Goal: Information Seeking & Learning: Learn about a topic

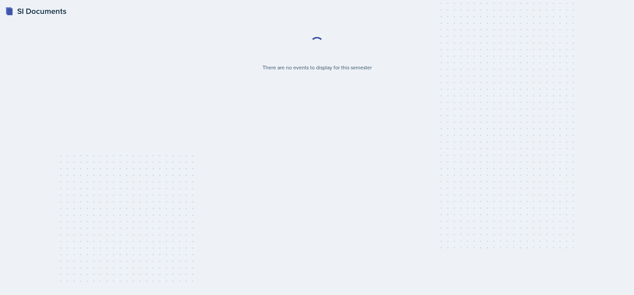
select select "2bed604d-1099-4043-b1bc-2365e8740244"
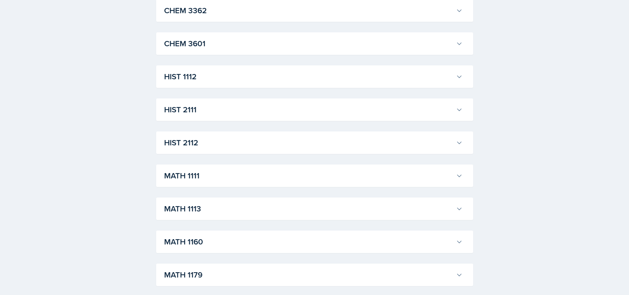
scroll to position [457, 0]
click at [355, 222] on div "ACCT 2101 [PERSON_NAME] Professor: [PERSON_NAME] Export to Google Calendar Recu…" at bounding box center [314, 176] width 317 height 1014
click at [359, 212] on h3 "MATH 1113" at bounding box center [308, 209] width 289 height 12
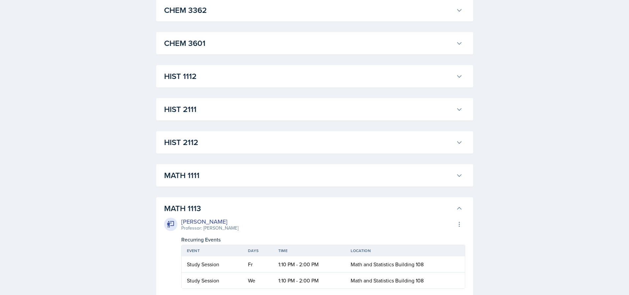
click at [359, 212] on h3 "MATH 1113" at bounding box center [308, 209] width 289 height 12
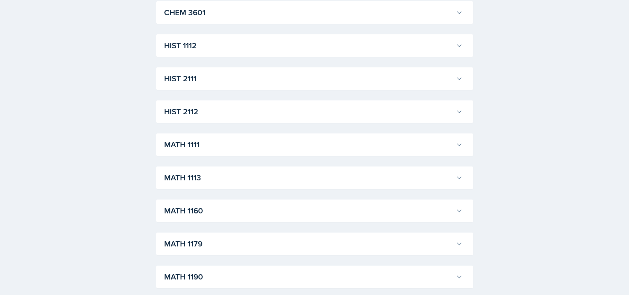
scroll to position [523, 0]
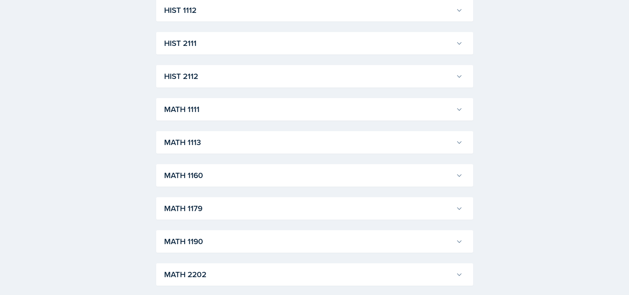
click at [377, 186] on div "MATH 1160 [PERSON_NAME] Professor: [PERSON_NAME] Export to Google Calendar Recu…" at bounding box center [314, 175] width 317 height 22
click at [376, 191] on div "ACCT 2101 [PERSON_NAME] Professor: [PERSON_NAME] Export to Google Calendar Recu…" at bounding box center [314, 110] width 317 height 1014
click at [386, 176] on h3 "MATH 1160" at bounding box center [308, 176] width 289 height 12
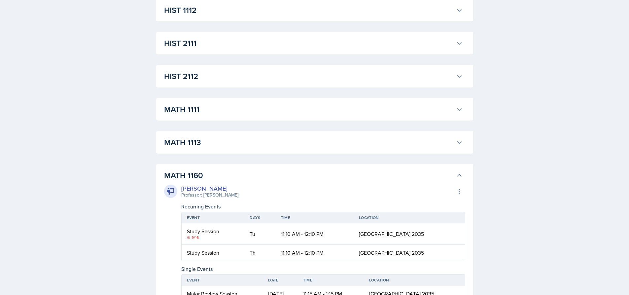
click at [457, 172] on button "MATH 1160" at bounding box center [313, 175] width 301 height 15
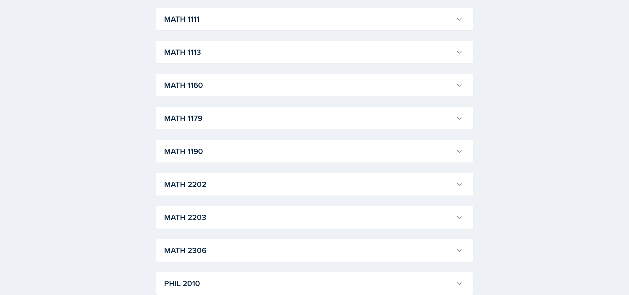
scroll to position [623, 0]
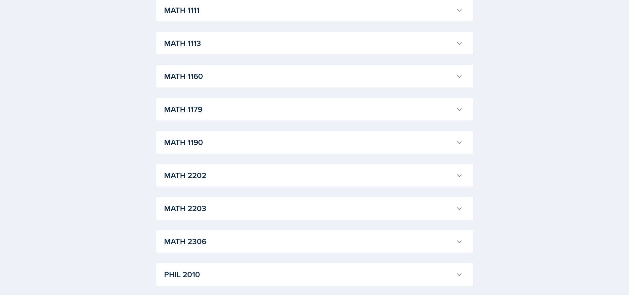
click at [434, 187] on div "MATH 2202 [PERSON_NAME] Professor: [PERSON_NAME] Export to Google Calendar Recu…" at bounding box center [314, 175] width 317 height 22
click at [447, 179] on h3 "MATH 2202" at bounding box center [308, 176] width 289 height 12
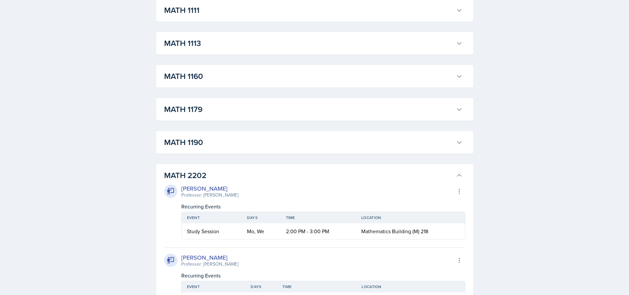
click at [460, 172] on button "MATH 2202" at bounding box center [313, 175] width 301 height 15
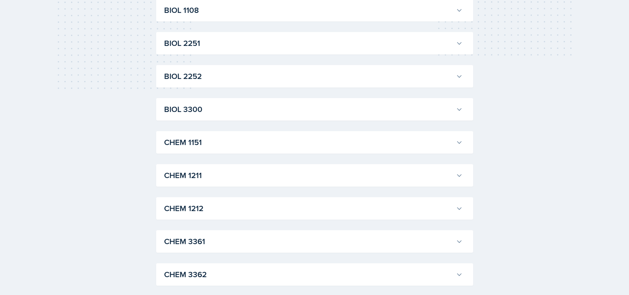
scroll to position [0, 0]
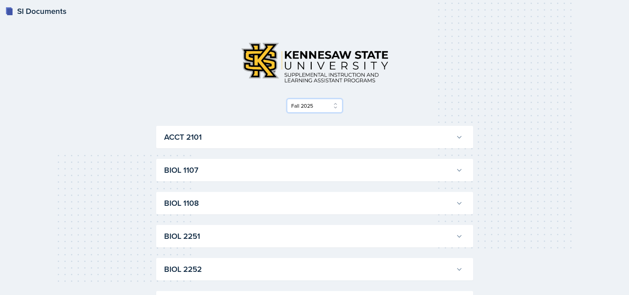
click at [321, 108] on select "Select Semester Fall 2025 Summer 2025 Spring 2025 Fall 2024 Summer 2024 Spring …" at bounding box center [315, 106] width 56 height 14
click at [287, 99] on select "Select Semester Fall 2025 Summer 2025 Spring 2025 Fall 2024 Summer 2024 Spring …" at bounding box center [315, 106] width 56 height 14
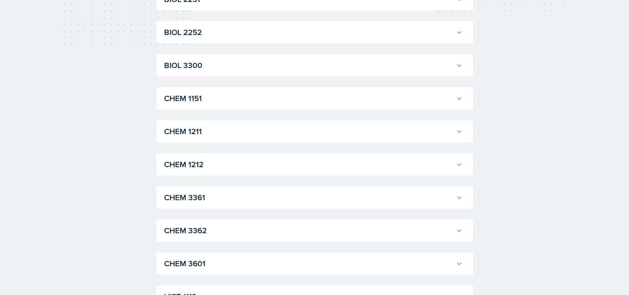
scroll to position [264, 0]
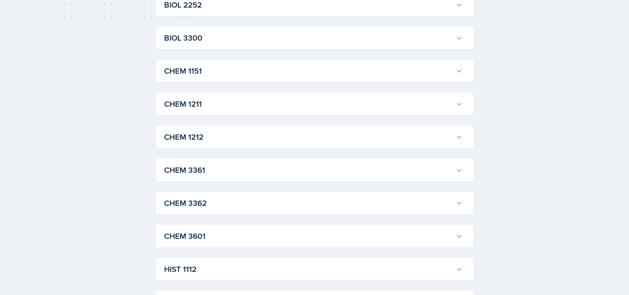
click at [273, 170] on h3 "CHEM 3361" at bounding box center [308, 170] width 289 height 12
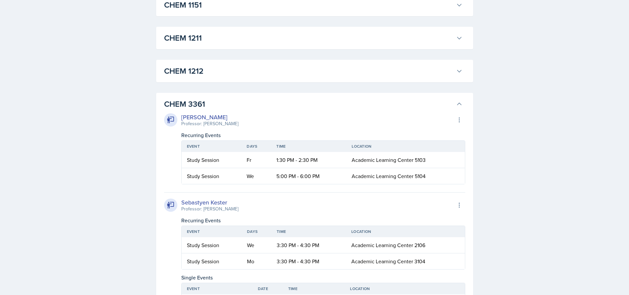
scroll to position [430, 0]
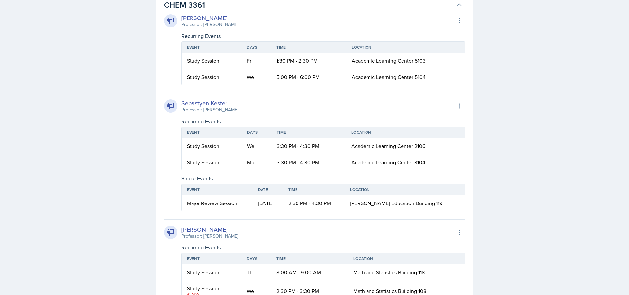
click at [283, 203] on td "[DATE]" at bounding box center [268, 203] width 30 height 16
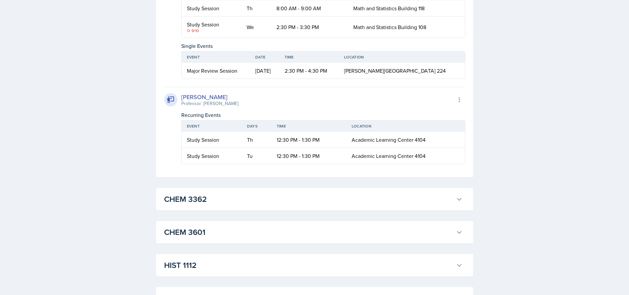
scroll to position [694, 0]
